Goal: Navigation & Orientation: Find specific page/section

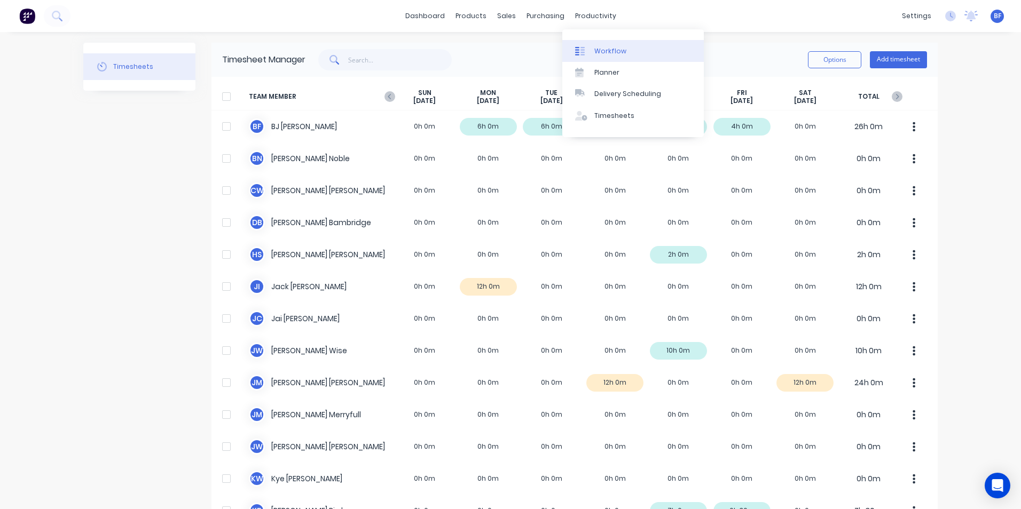
click at [618, 52] on div "Workflow" at bounding box center [610, 51] width 32 height 10
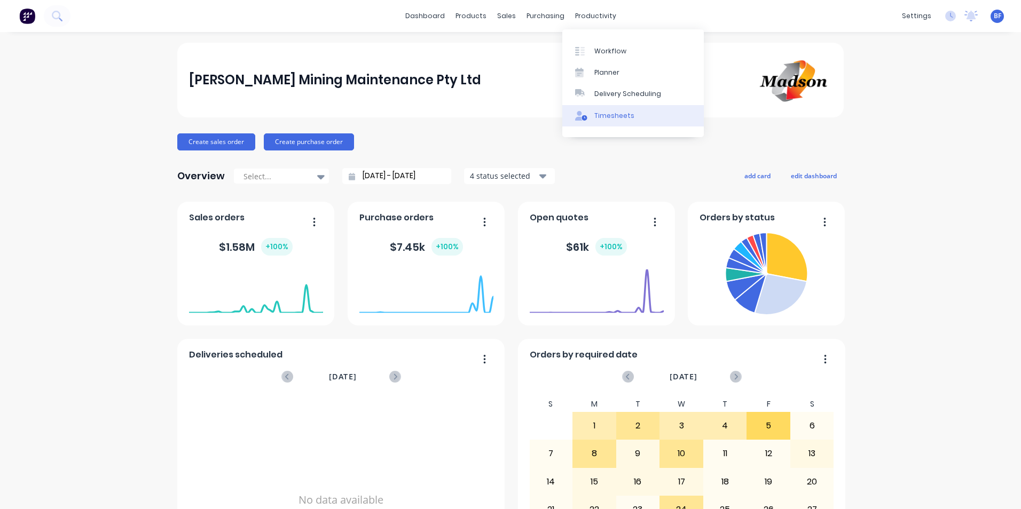
click at [610, 114] on div "Timesheets" at bounding box center [614, 116] width 40 height 10
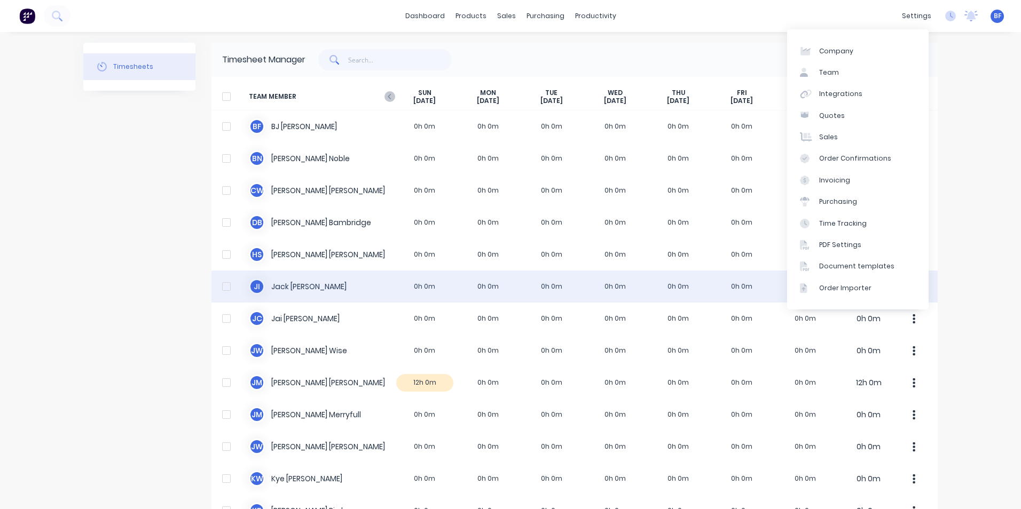
click at [501, 272] on div "J I Jack Isherwood 0h 0m 0h 0m 0h 0m 0h 0m 0h 0m 0h 0m 0h 0m 0h 0m" at bounding box center [574, 287] width 726 height 32
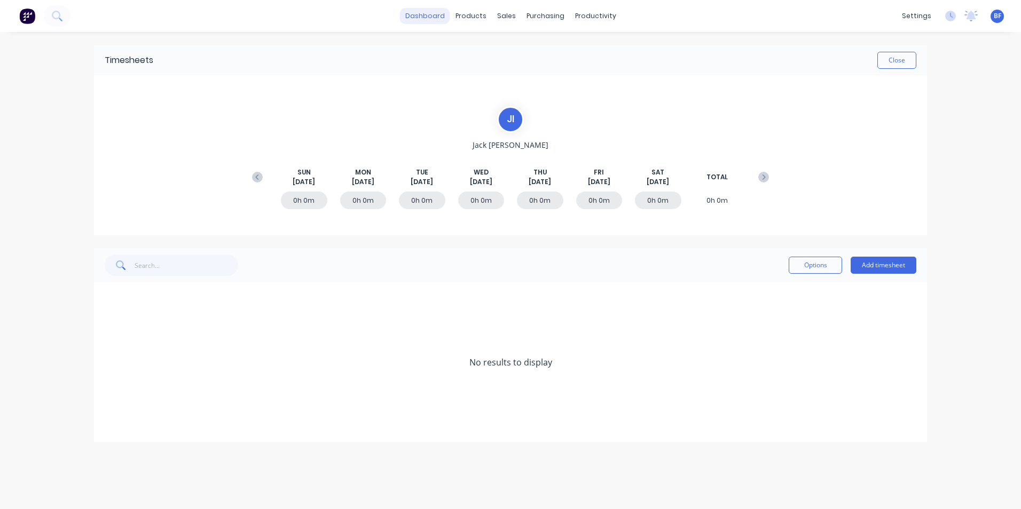
click at [433, 17] on link "dashboard" at bounding box center [425, 16] width 50 height 16
